Goal: Task Accomplishment & Management: Manage account settings

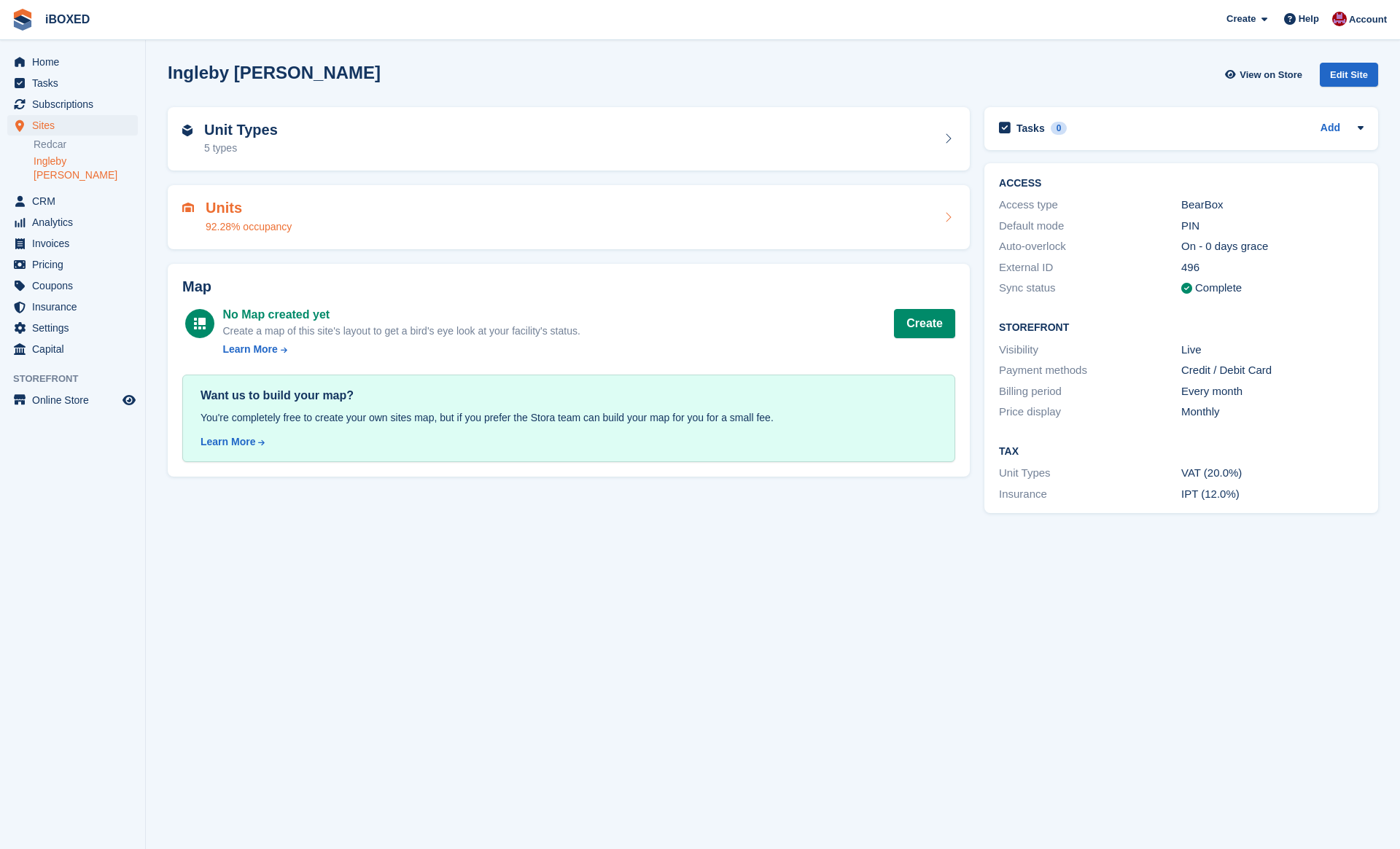
click at [306, 198] on div "Units 92.28% occupancy" at bounding box center [568, 217] width 802 height 64
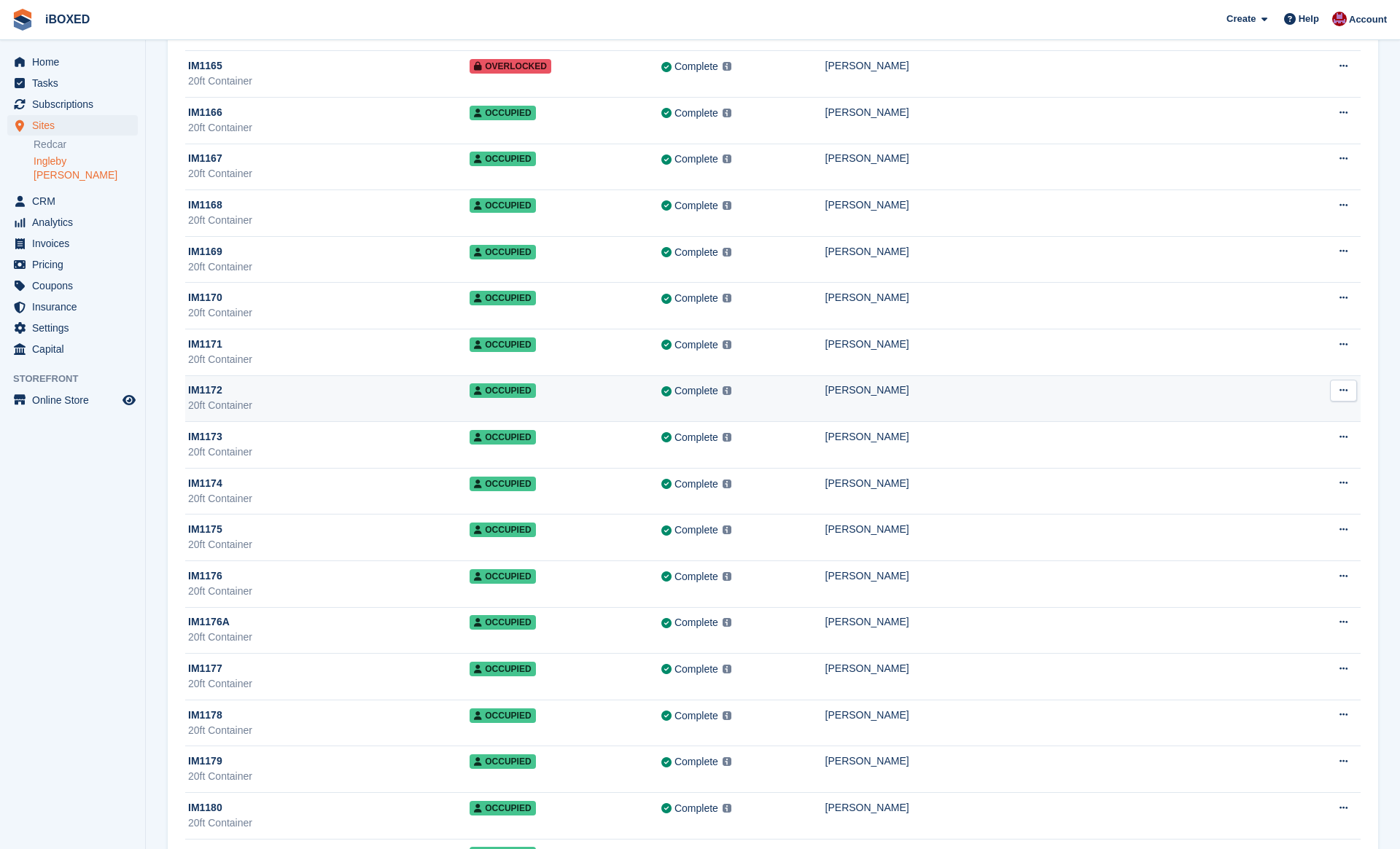
scroll to position [8971, 0]
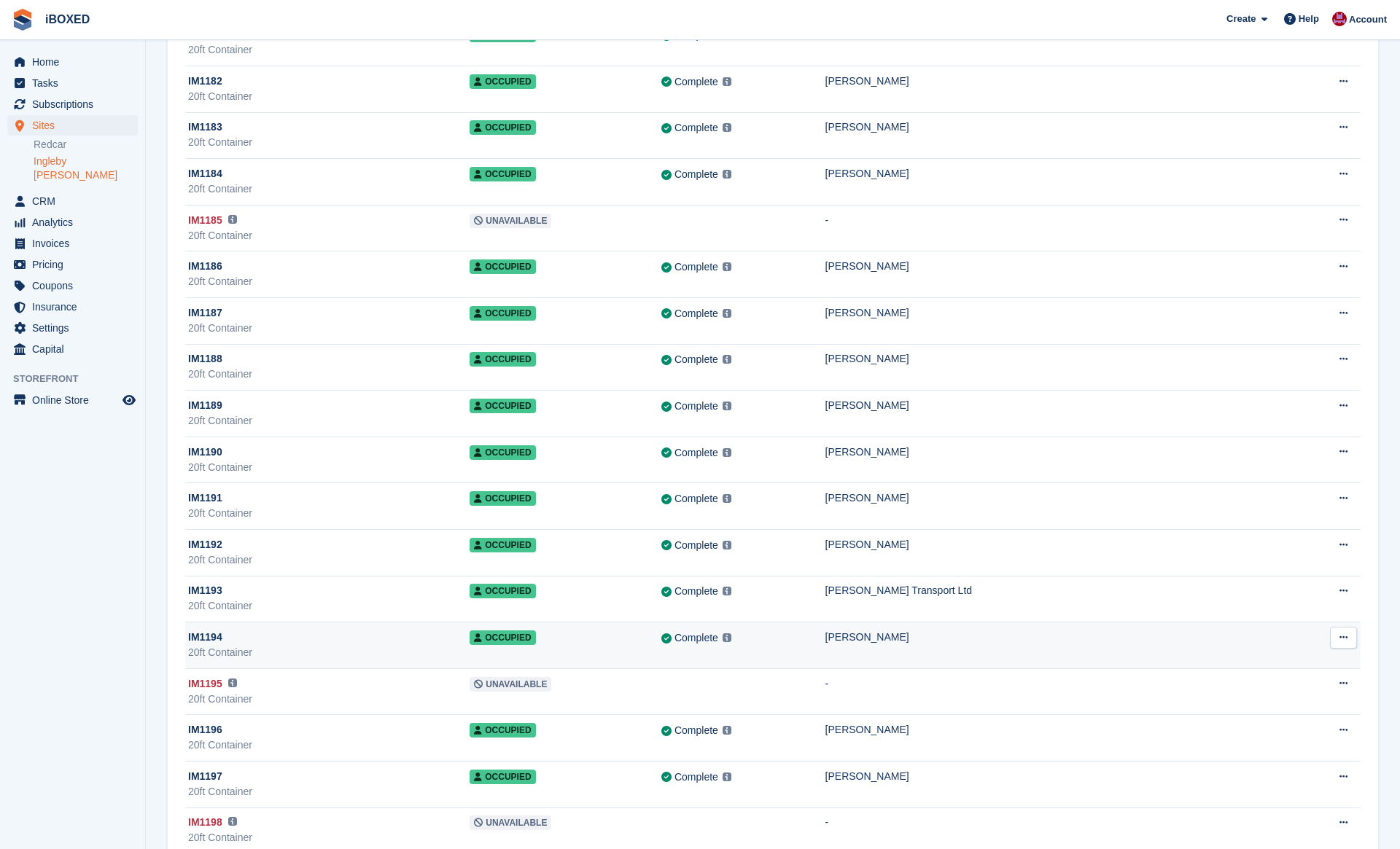
click at [377, 650] on div "20ft Container" at bounding box center [328, 652] width 282 height 16
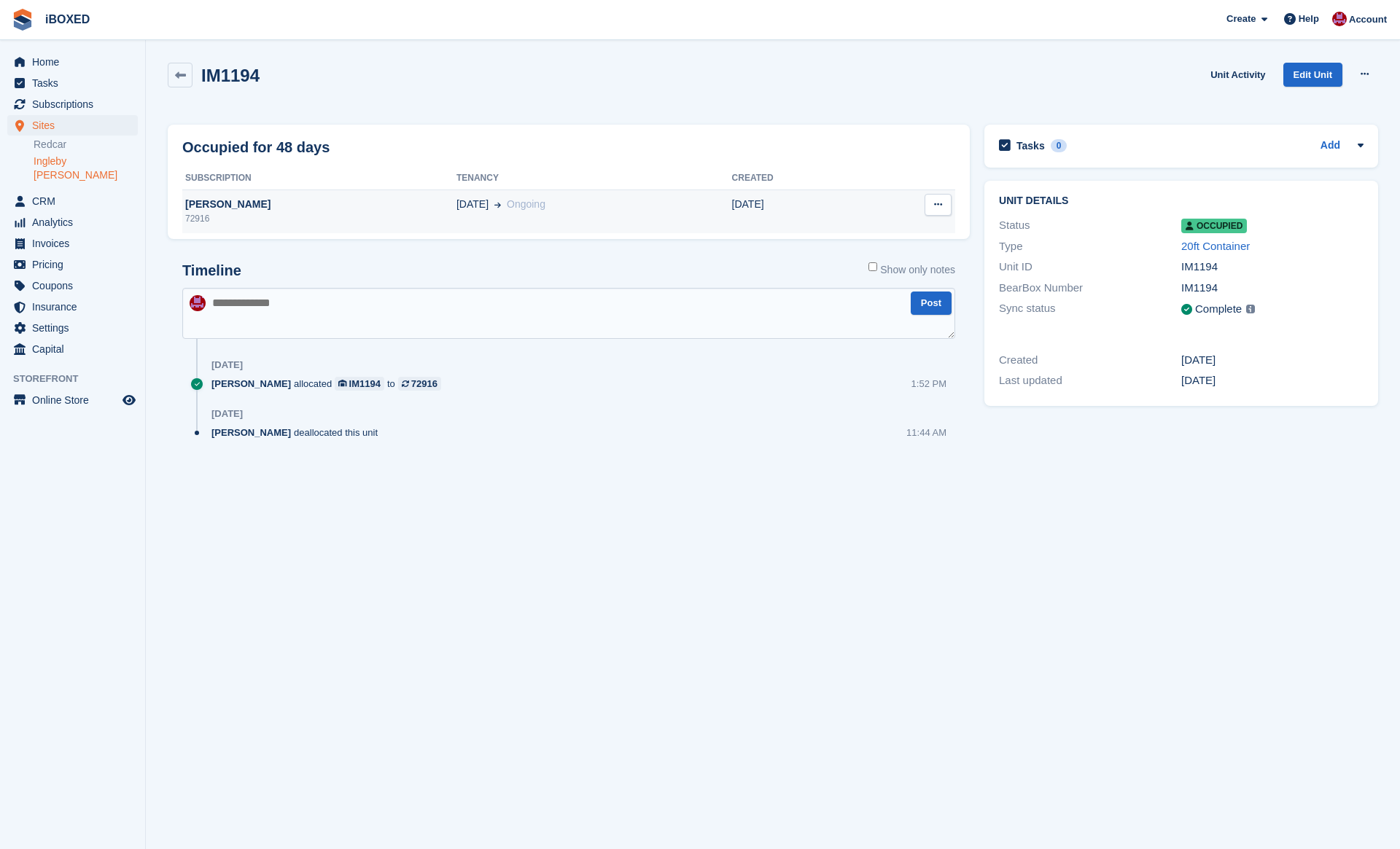
click at [426, 202] on div "[PERSON_NAME]" at bounding box center [319, 204] width 274 height 16
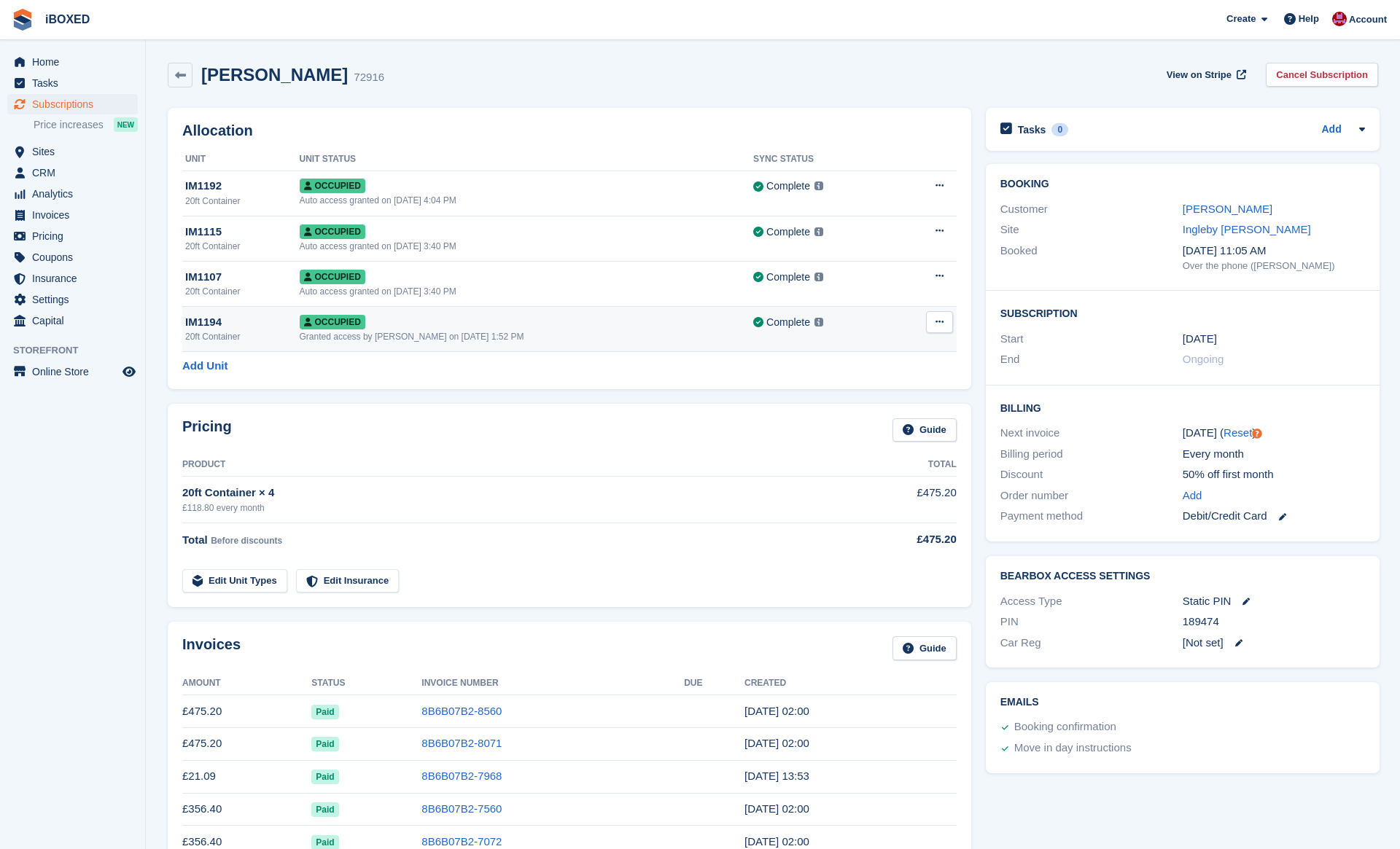
click at [927, 320] on button at bounding box center [939, 322] width 27 height 22
